Goal: Communication & Community: Ask a question

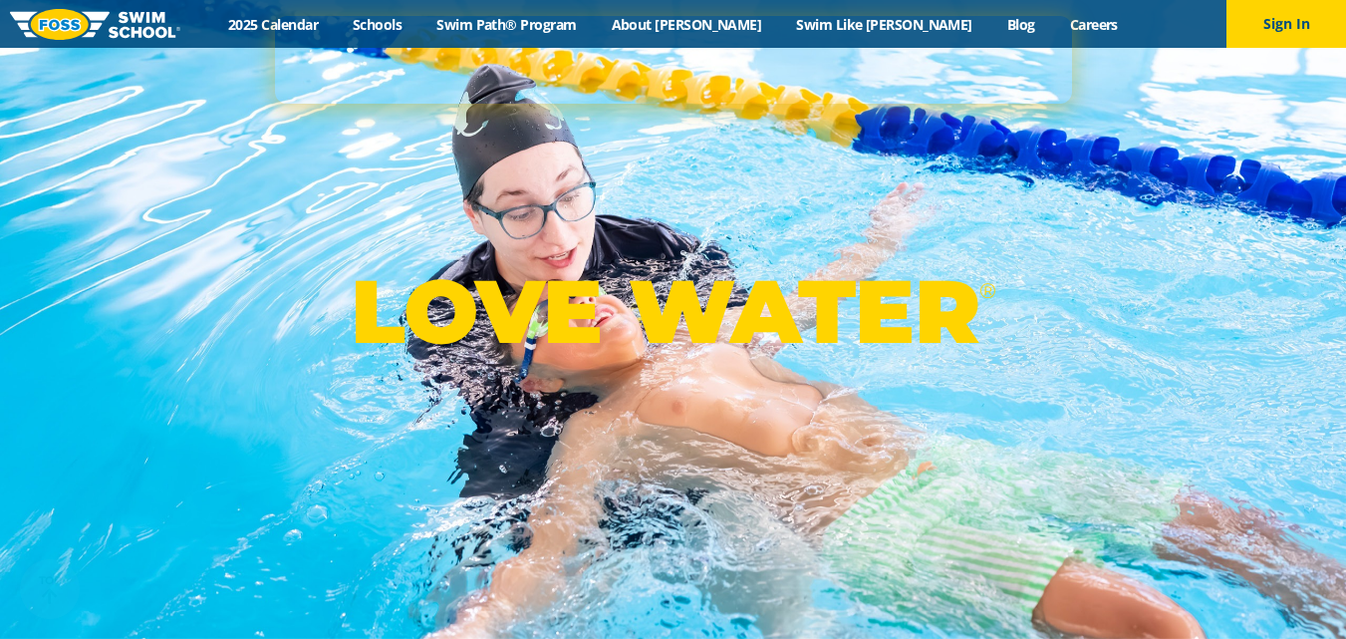
scroll to position [5036, 0]
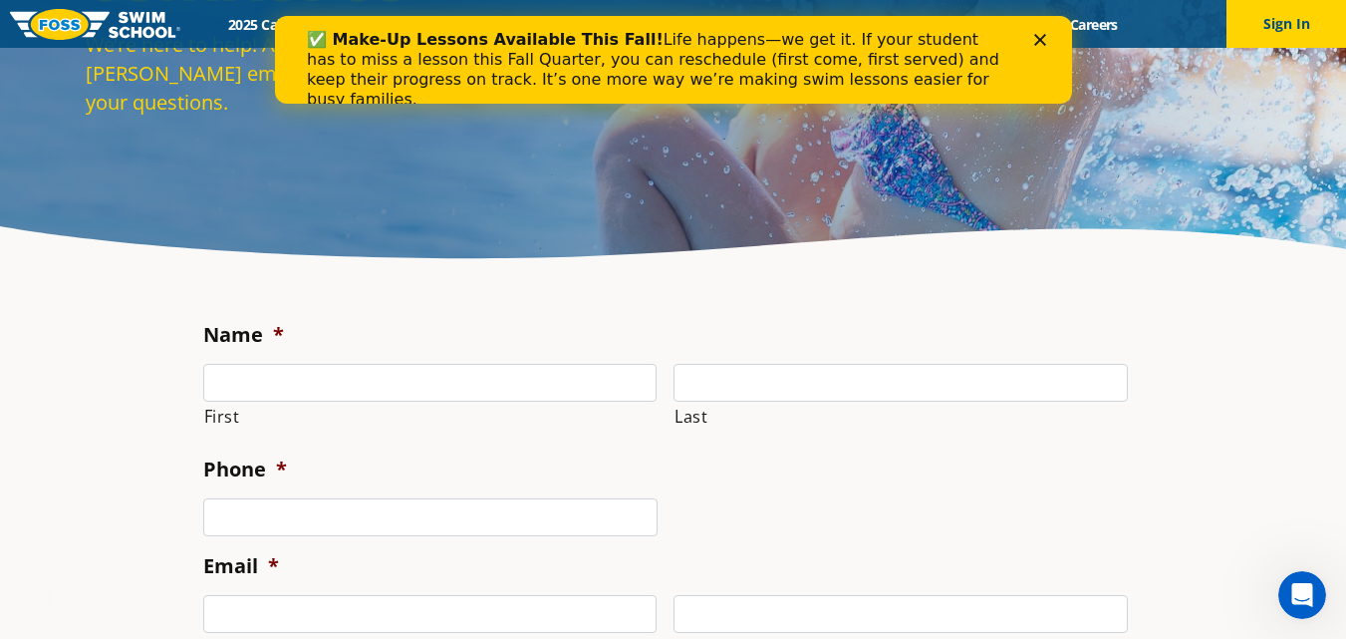
scroll to position [399, 0]
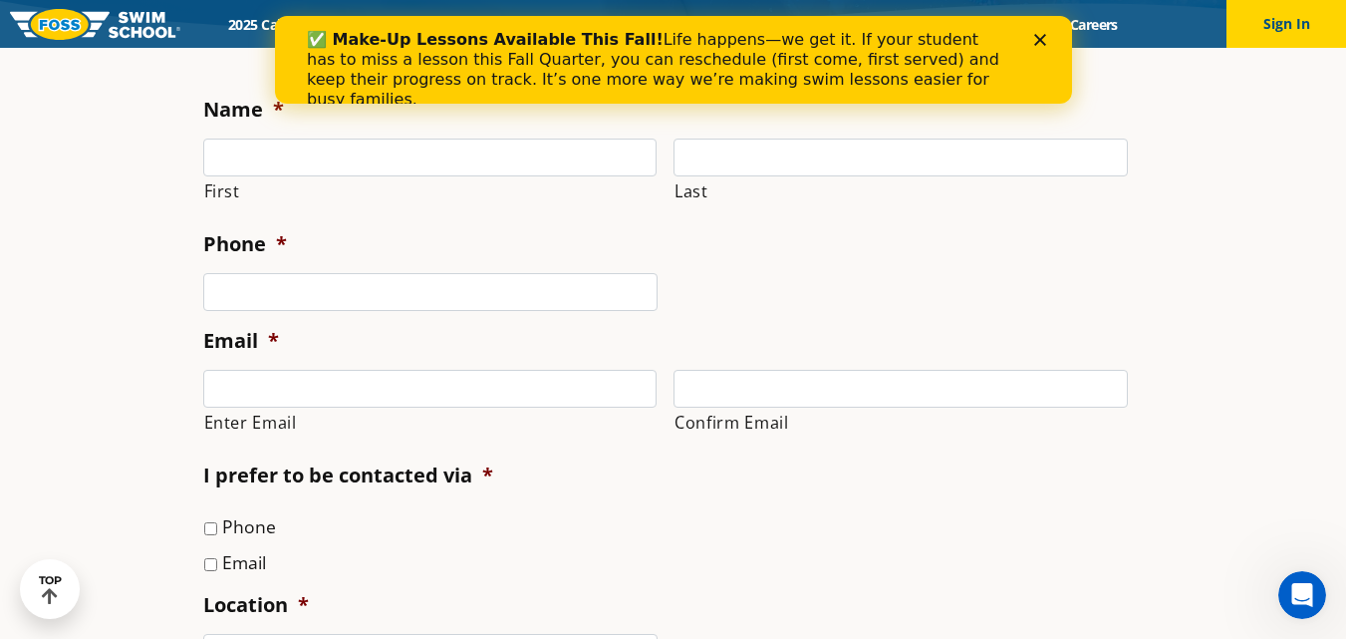
click at [390, 231] on li "Phone *" at bounding box center [673, 270] width 941 height 81
drag, startPoint x: 428, startPoint y: 159, endPoint x: 440, endPoint y: 175, distance: 19.9
click at [430, 159] on input "First" at bounding box center [430, 158] width 454 height 38
type input "[PERSON_NAME]"
type input "Buckingham"
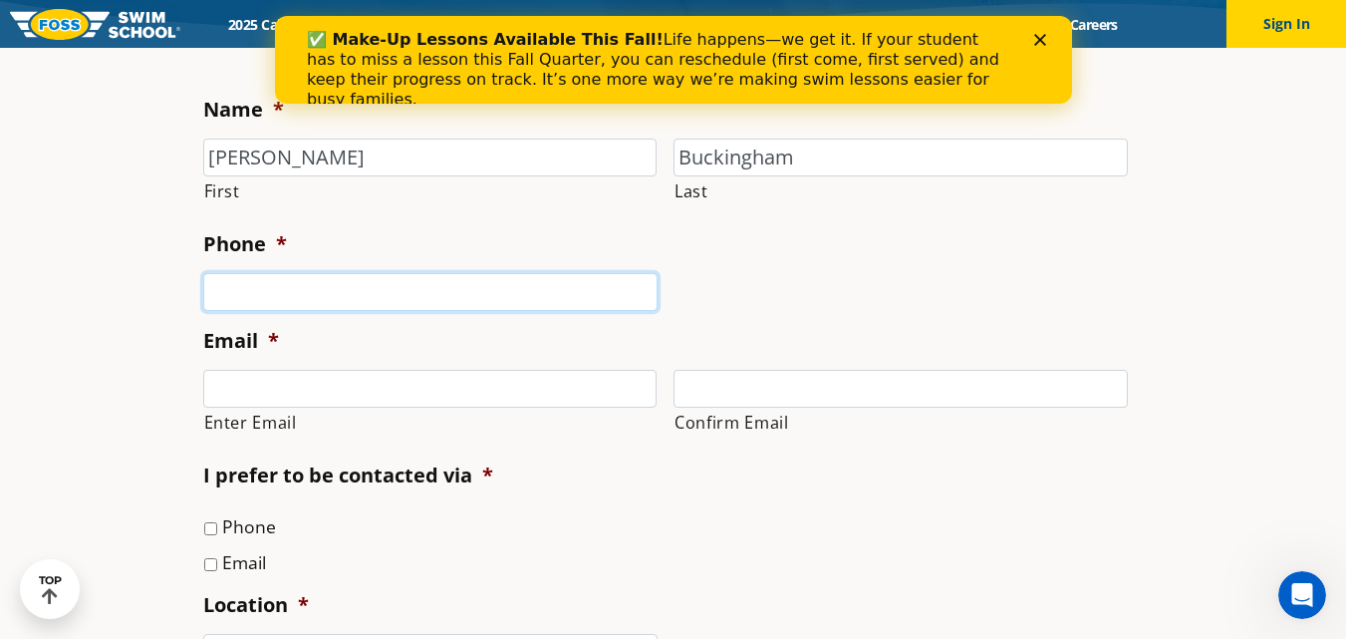
type input "6126883566"
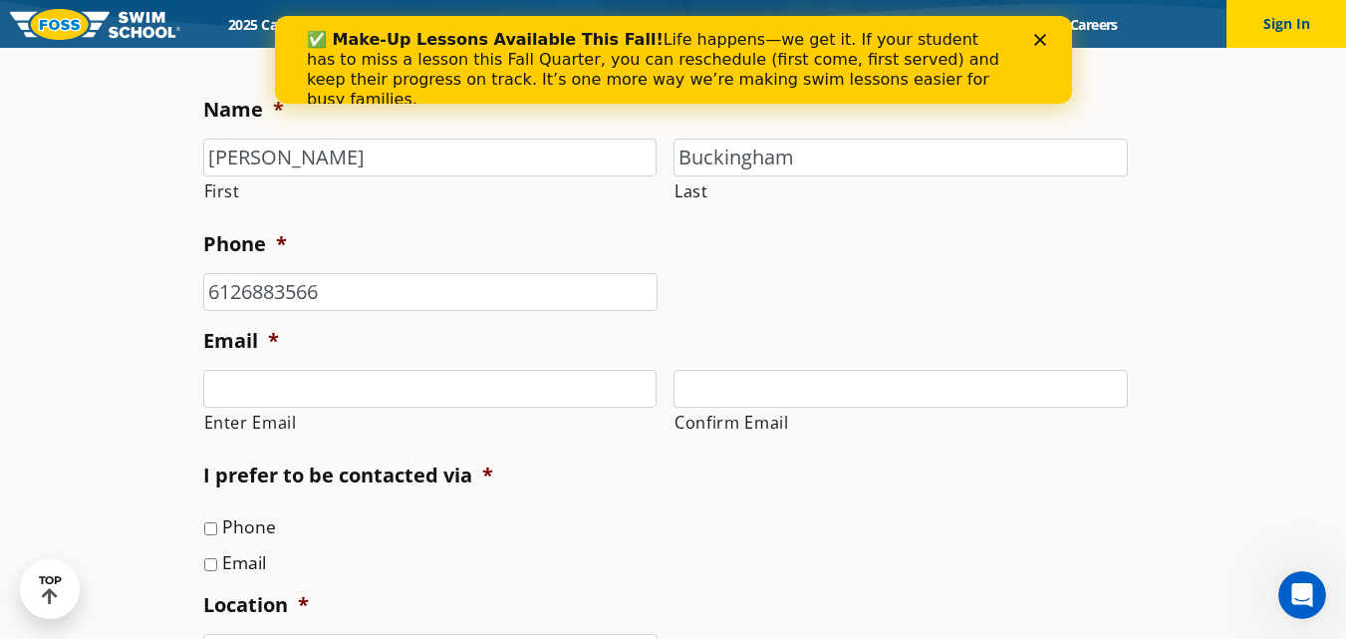
type input "[PERSON_NAME][EMAIL_ADDRESS][DOMAIN_NAME]"
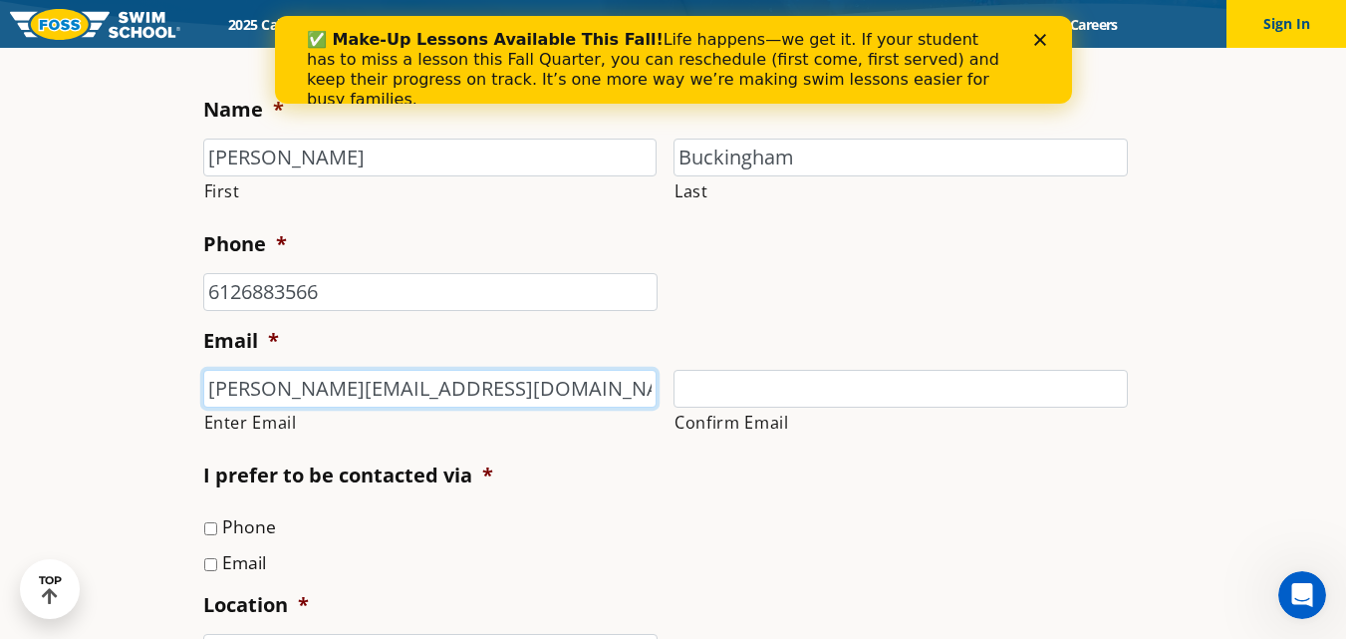
type input "[PERSON_NAME][EMAIL_ADDRESS][DOMAIN_NAME]"
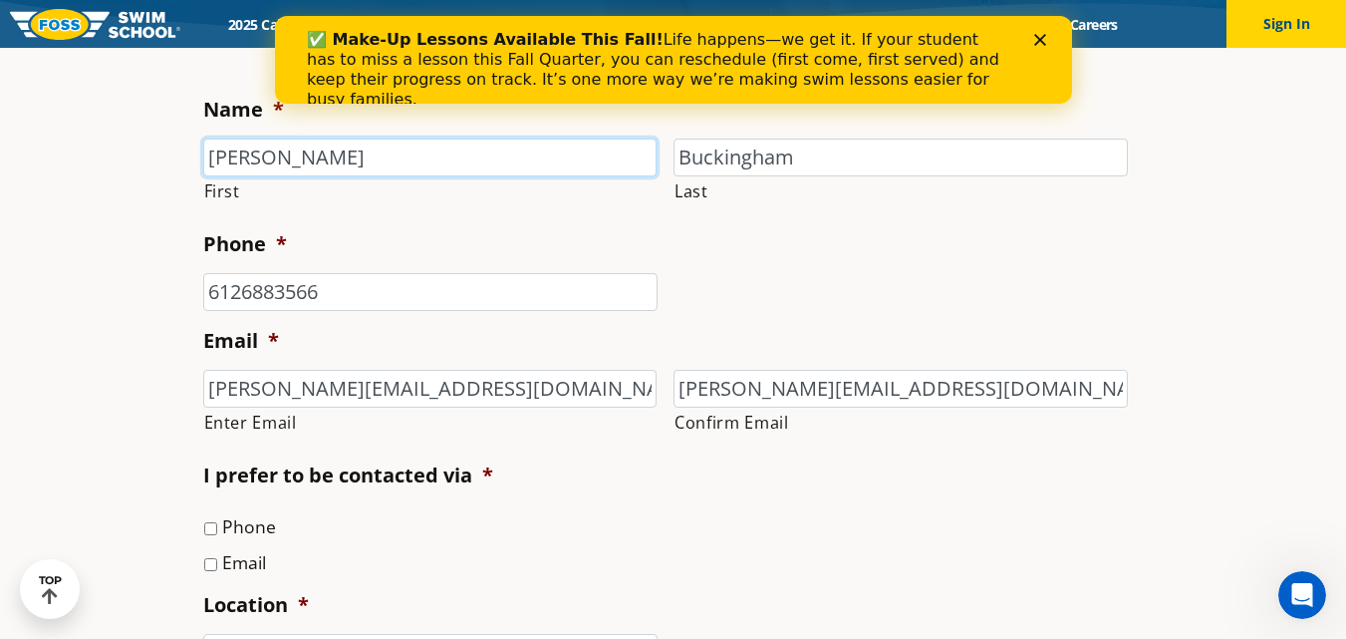
type input "[PHONE_NUMBER]"
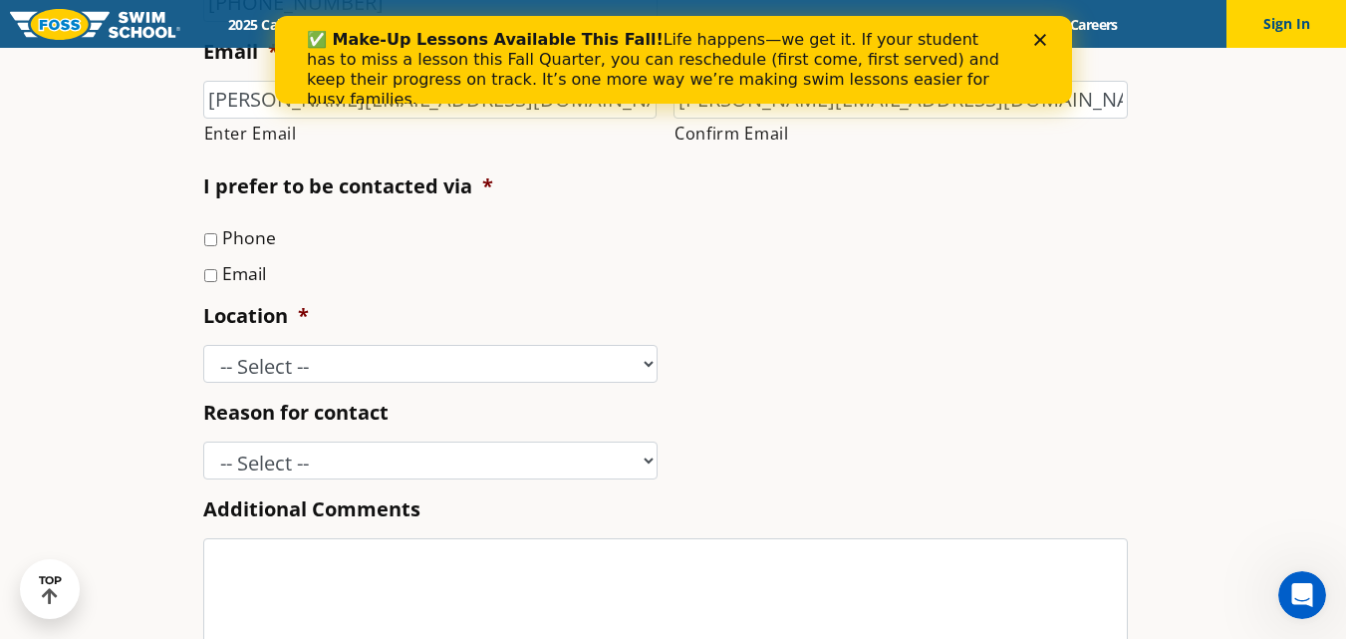
scroll to position [698, 0]
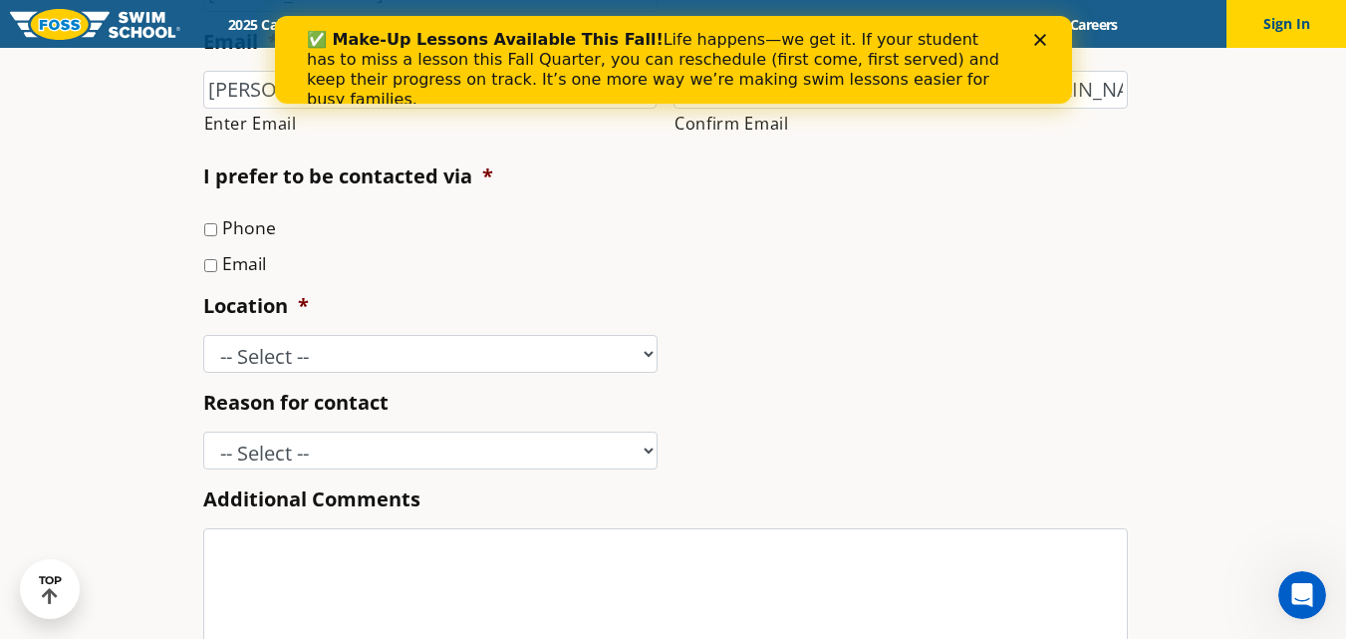
drag, startPoint x: 251, startPoint y: 259, endPoint x: 312, endPoint y: 367, distance: 123.6
click at [251, 262] on label "Email" at bounding box center [244, 263] width 44 height 26
click at [217, 262] on input "Email" at bounding box center [210, 265] width 13 height 13
checkbox input "true"
click at [291, 363] on select "-- Select -- [GEOGRAPHIC_DATA], [GEOGRAPHIC_DATA] [GEOGRAPHIC_DATA] [GEOGRAPHIC…" at bounding box center [430, 354] width 454 height 38
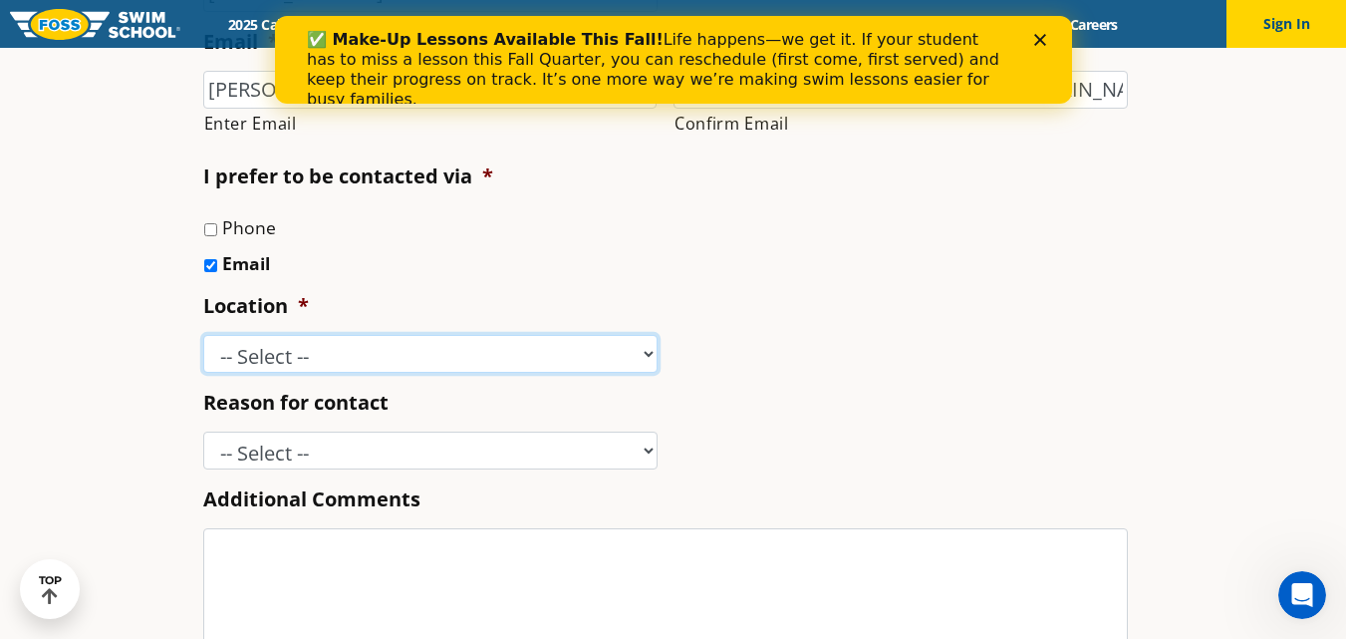
select select "EWP"
click at [203, 335] on select "-- Select -- [GEOGRAPHIC_DATA], [GEOGRAPHIC_DATA] [GEOGRAPHIC_DATA] [GEOGRAPHIC…" at bounding box center [430, 354] width 454 height 38
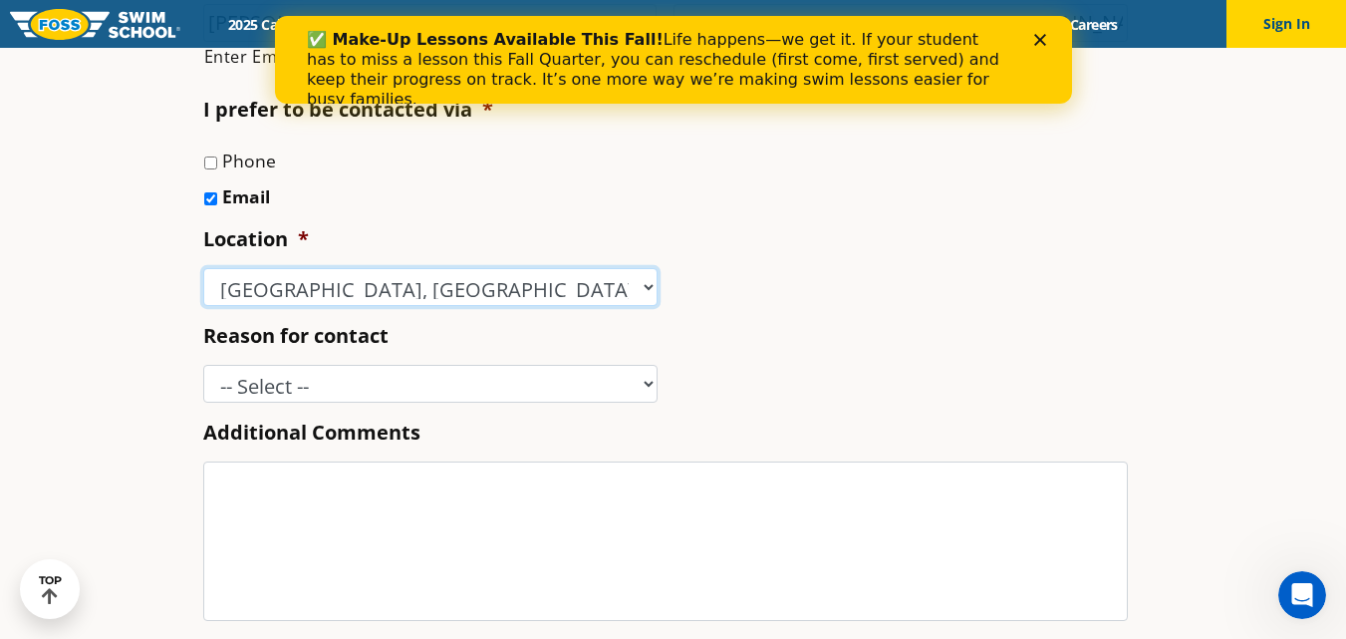
scroll to position [897, 0]
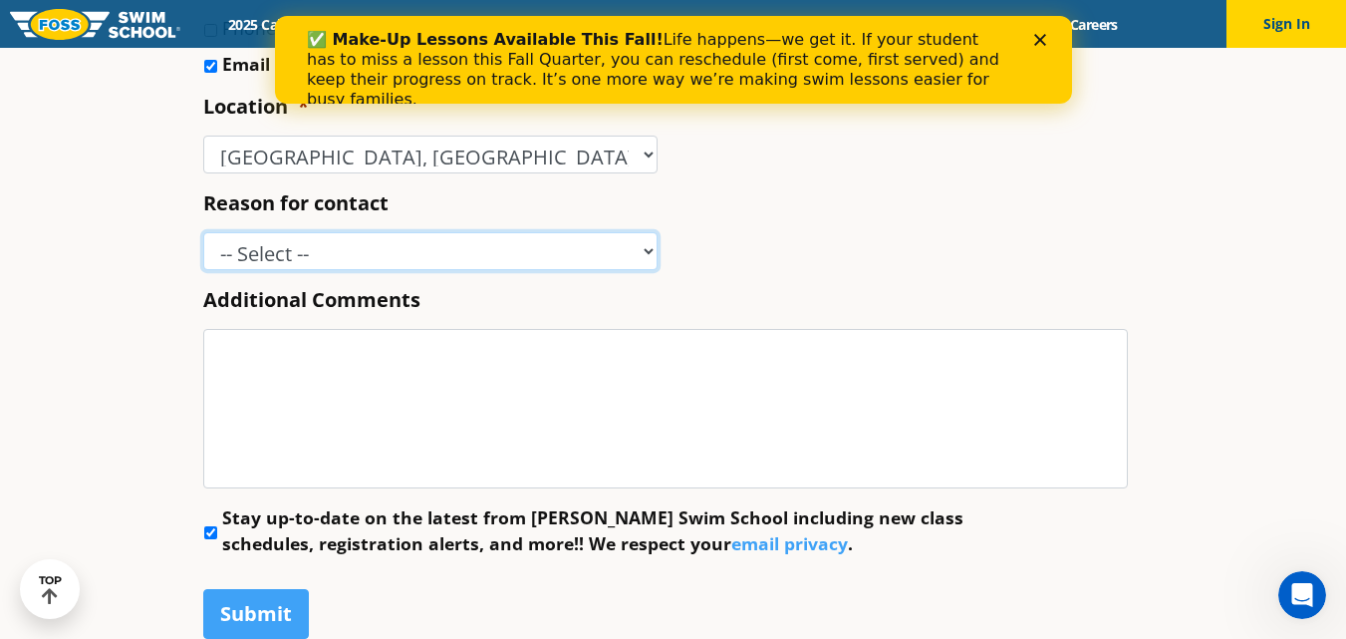
click at [305, 248] on select "-- Select -- Enrollment issue Program question What level is best for my child?…" at bounding box center [430, 251] width 454 height 38
select select "Enrollment issue"
click at [203, 232] on select "-- Select -- Enrollment issue Program question What level is best for my child?…" at bounding box center [430, 251] width 454 height 38
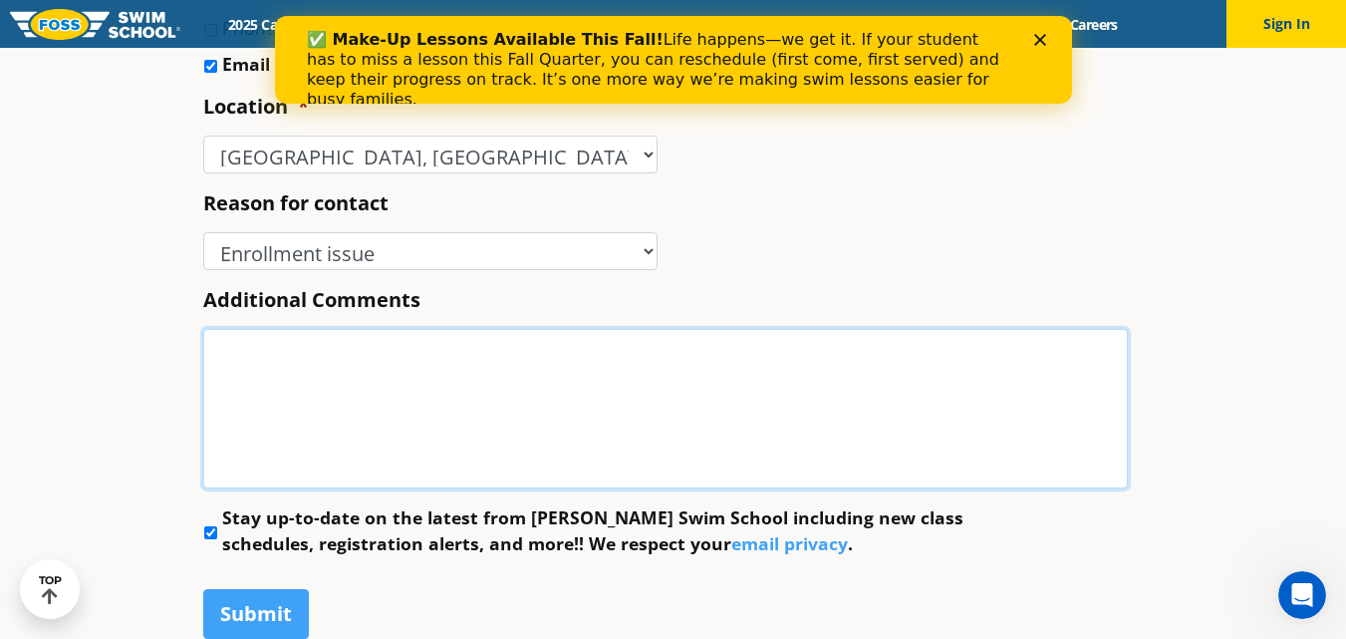
click at [281, 461] on textarea "Additional Comments" at bounding box center [665, 408] width 925 height 159
paste textarea "Hi, With over 20 years of experience, North Star Commercial Finishes specialize…"
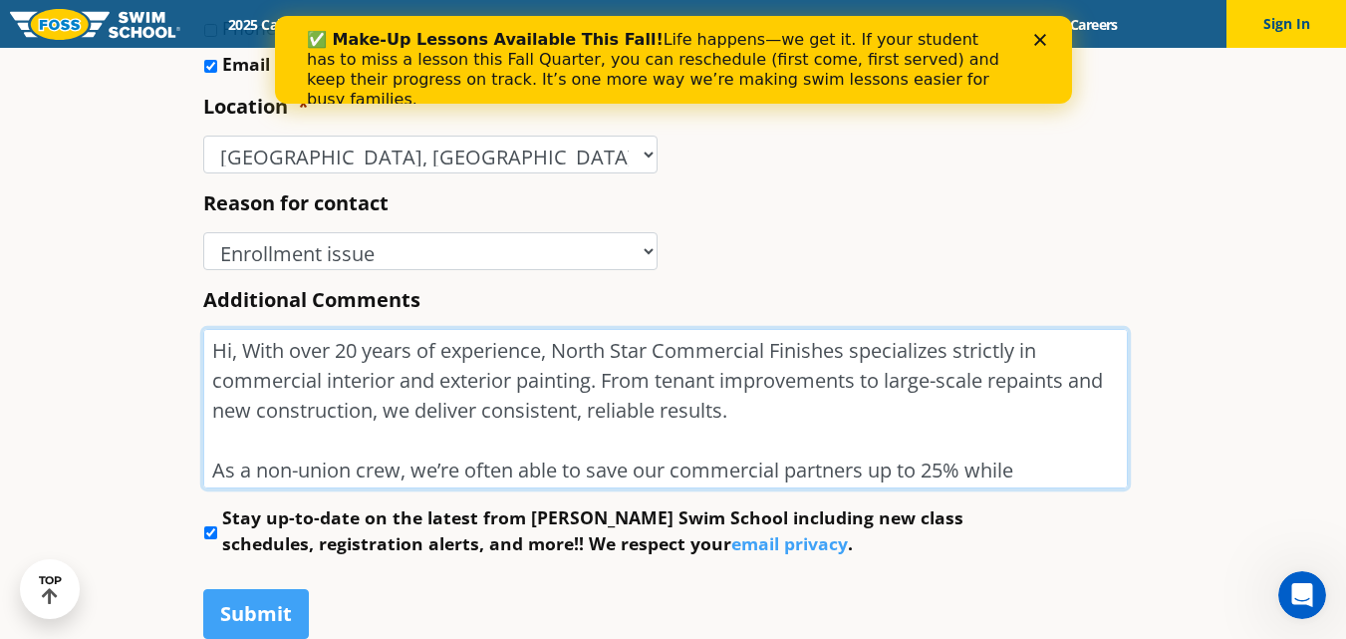
scroll to position [356, 0]
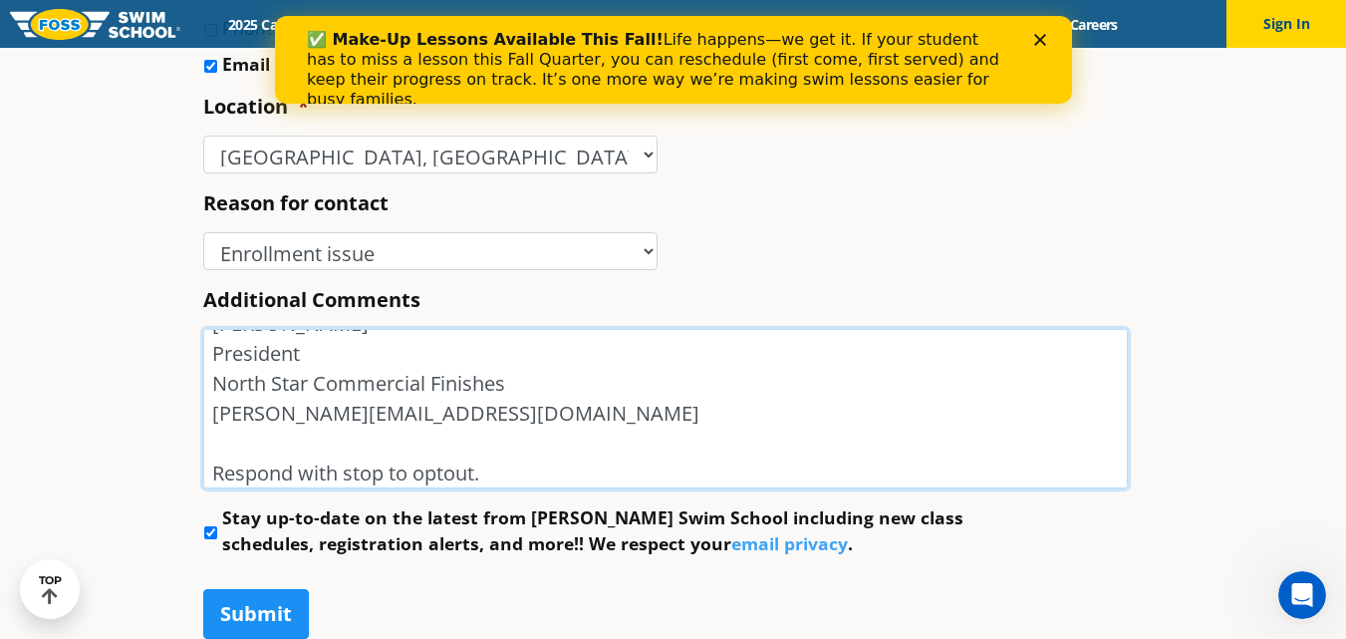
type textarea "Hi, With over 20 years of experience, North Star Commercial Finishes specialize…"
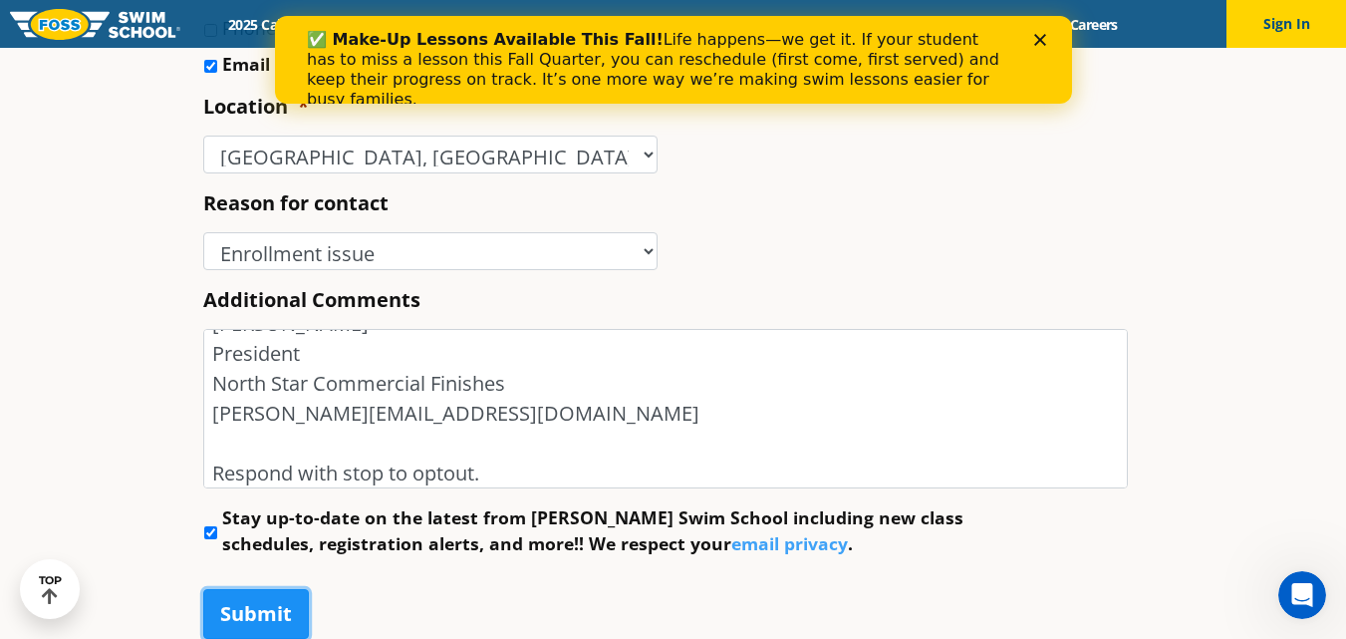
click at [233, 610] on input "Submit" at bounding box center [256, 614] width 106 height 50
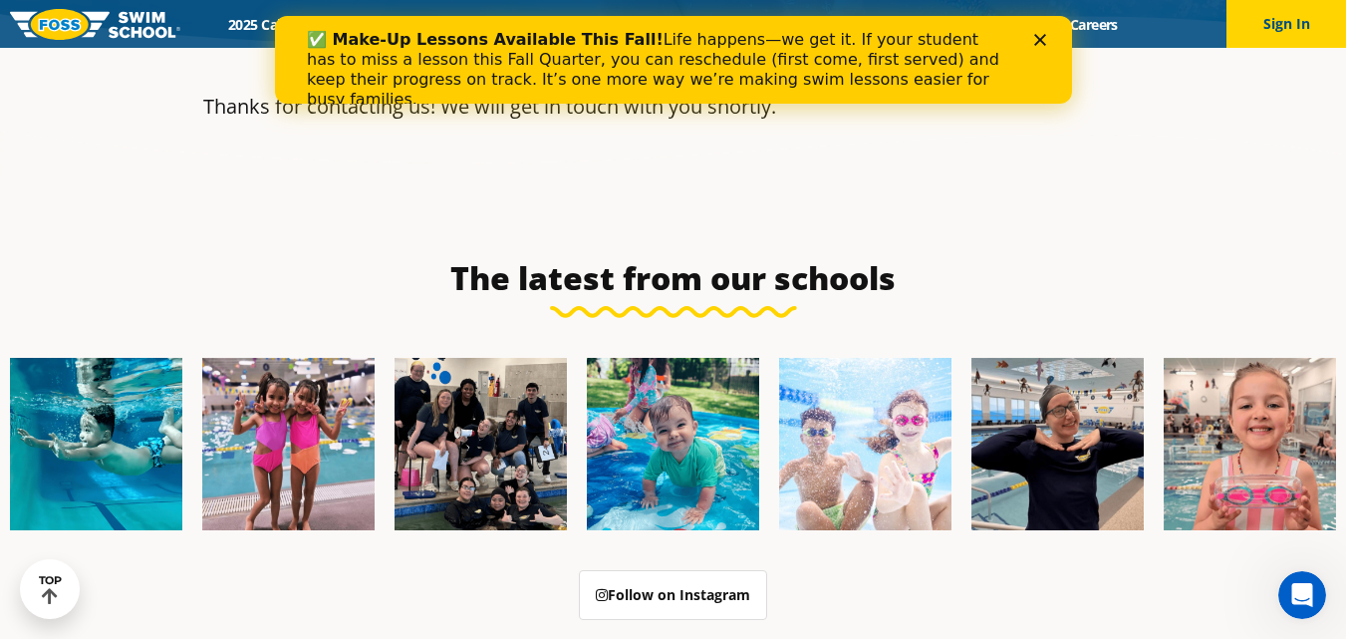
scroll to position [379, 0]
